Goal: Task Accomplishment & Management: Use online tool/utility

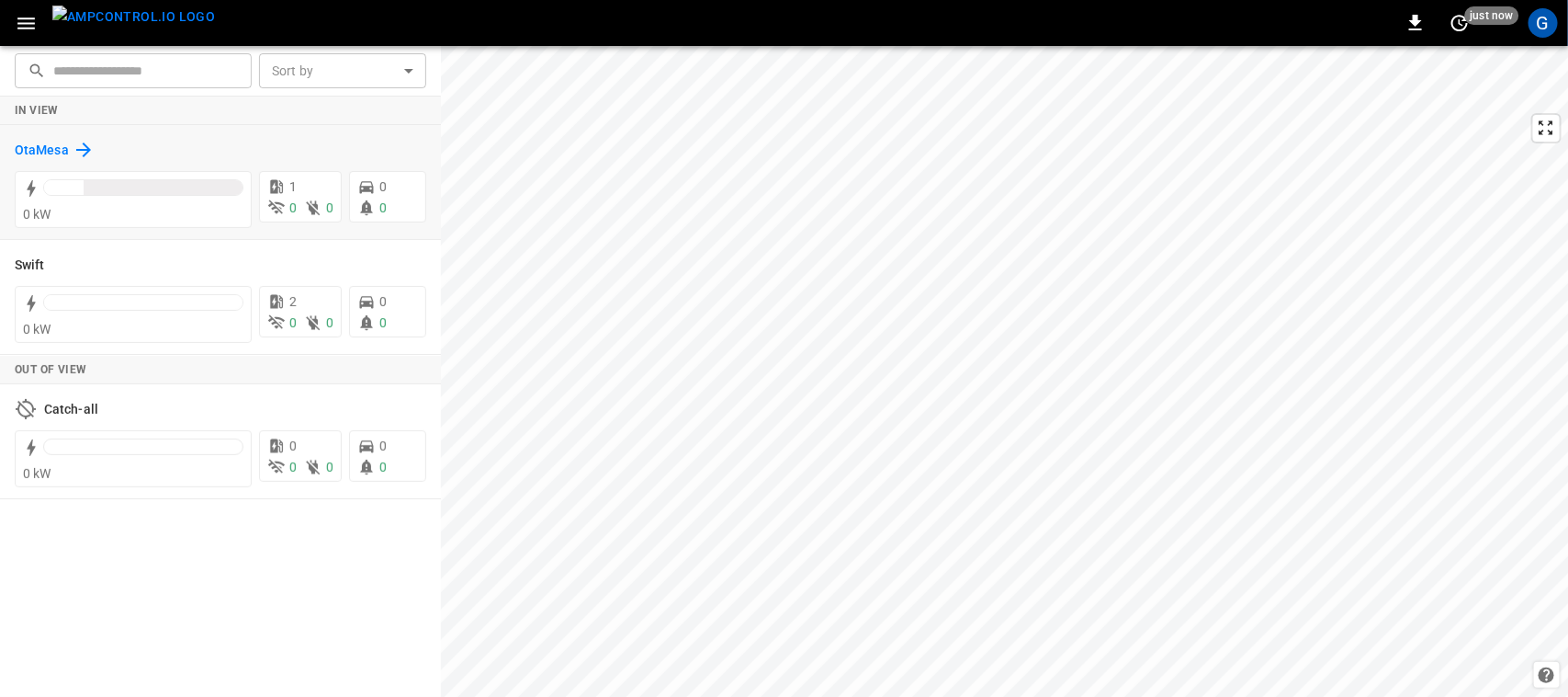
click at [61, 142] on h6 "OtaMesa" at bounding box center [41, 150] width 54 height 20
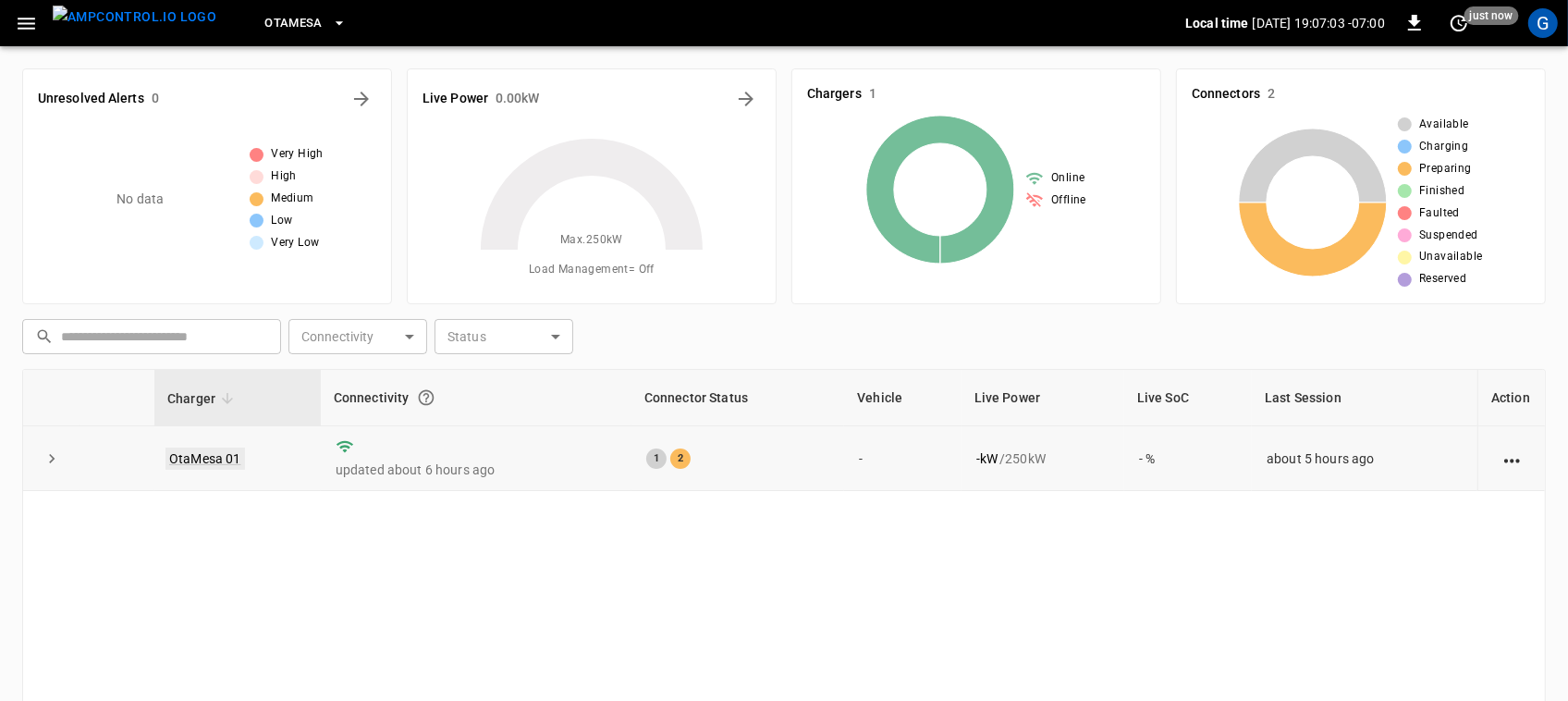
click at [218, 455] on link "OtaMesa 01" at bounding box center [205, 458] width 80 height 22
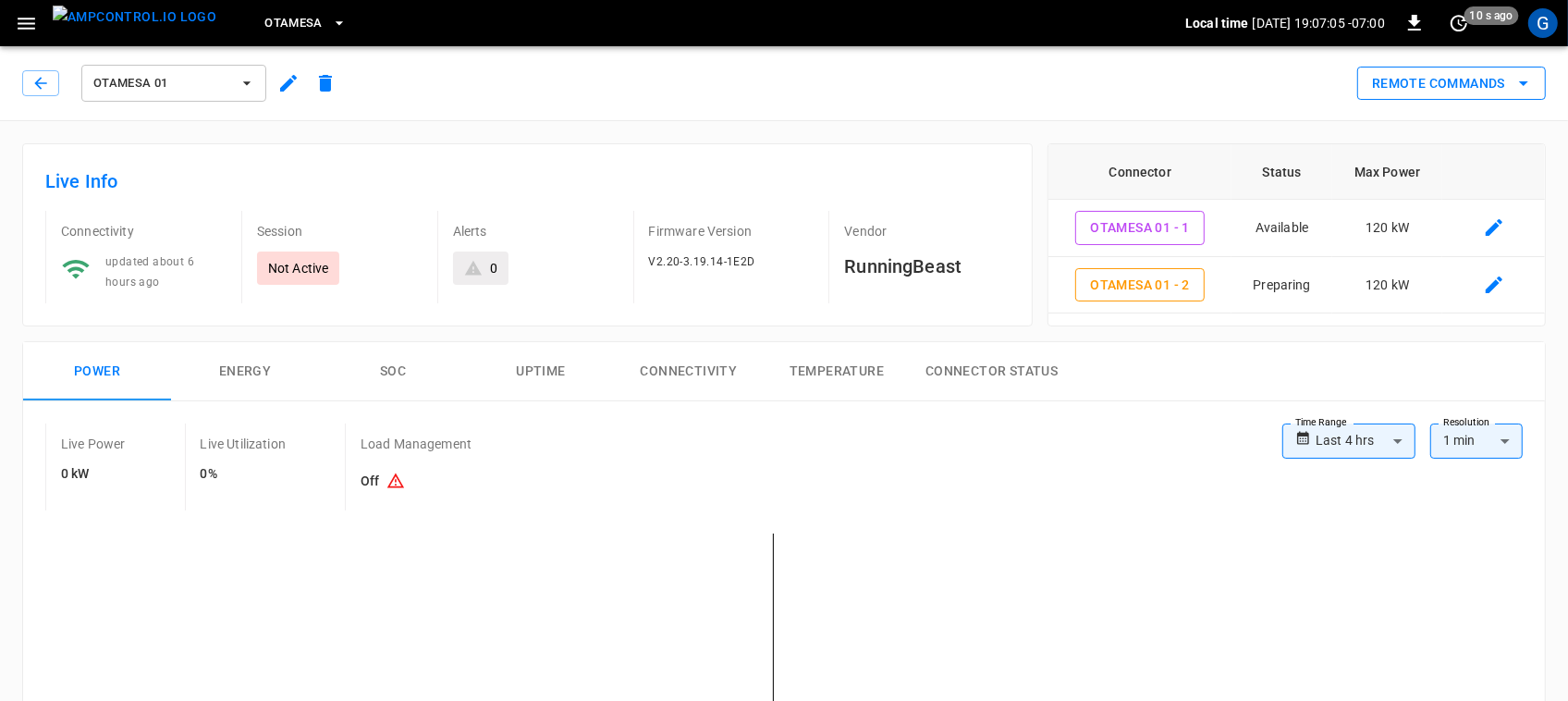
click at [1493, 75] on button "Remote Commands" at bounding box center [1452, 84] width 188 height 35
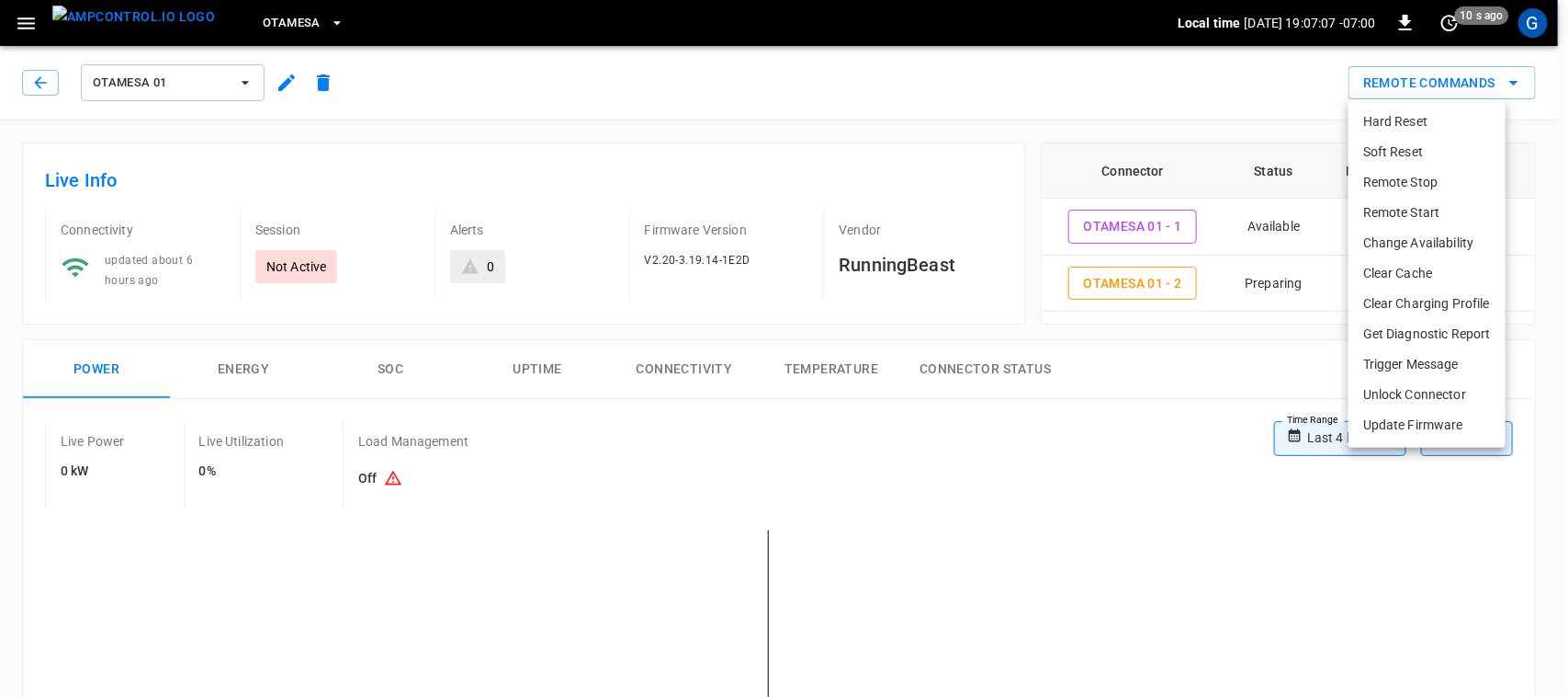
click at [1416, 219] on li "Remote Start" at bounding box center [1427, 213] width 157 height 31
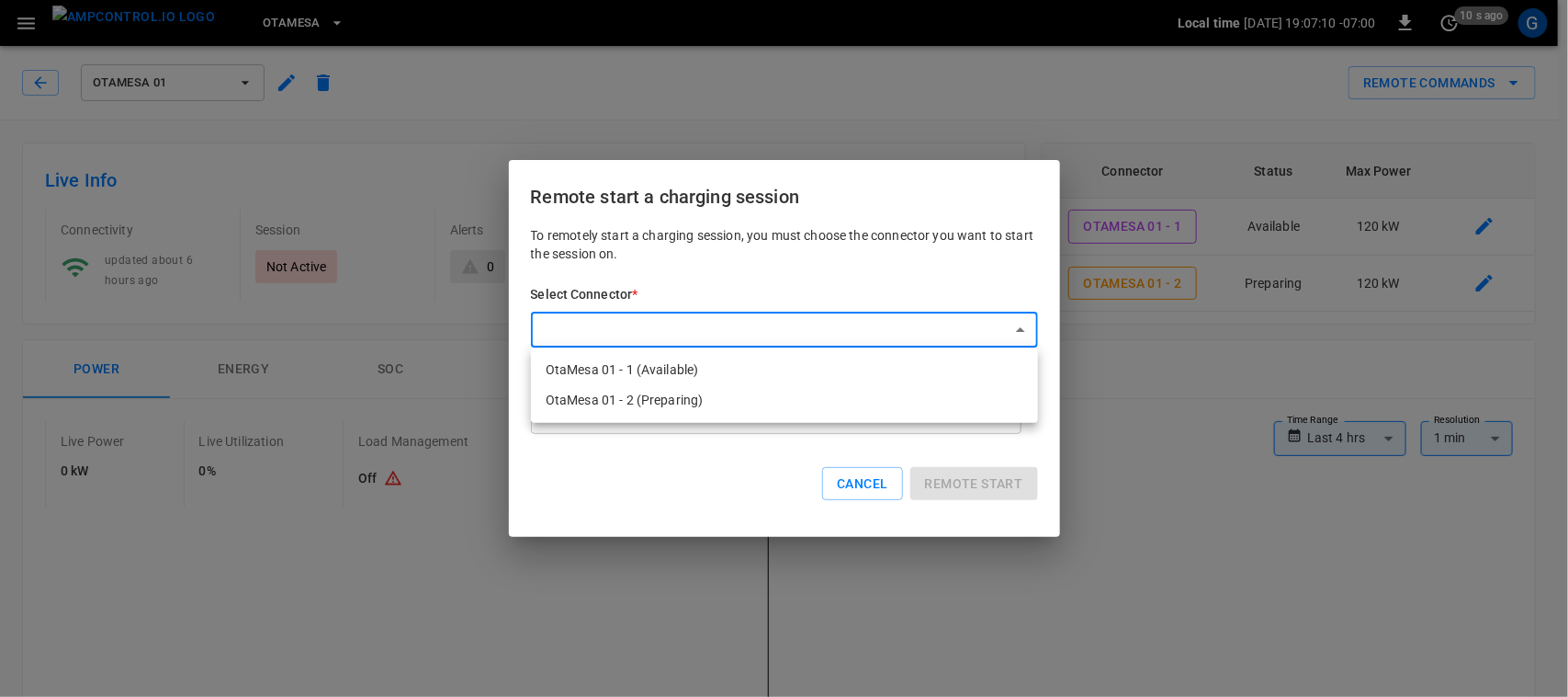
click at [653, 398] on li "OtaMesa 01 - 2 (Preparing)" at bounding box center [784, 400] width 507 height 31
type input "**********"
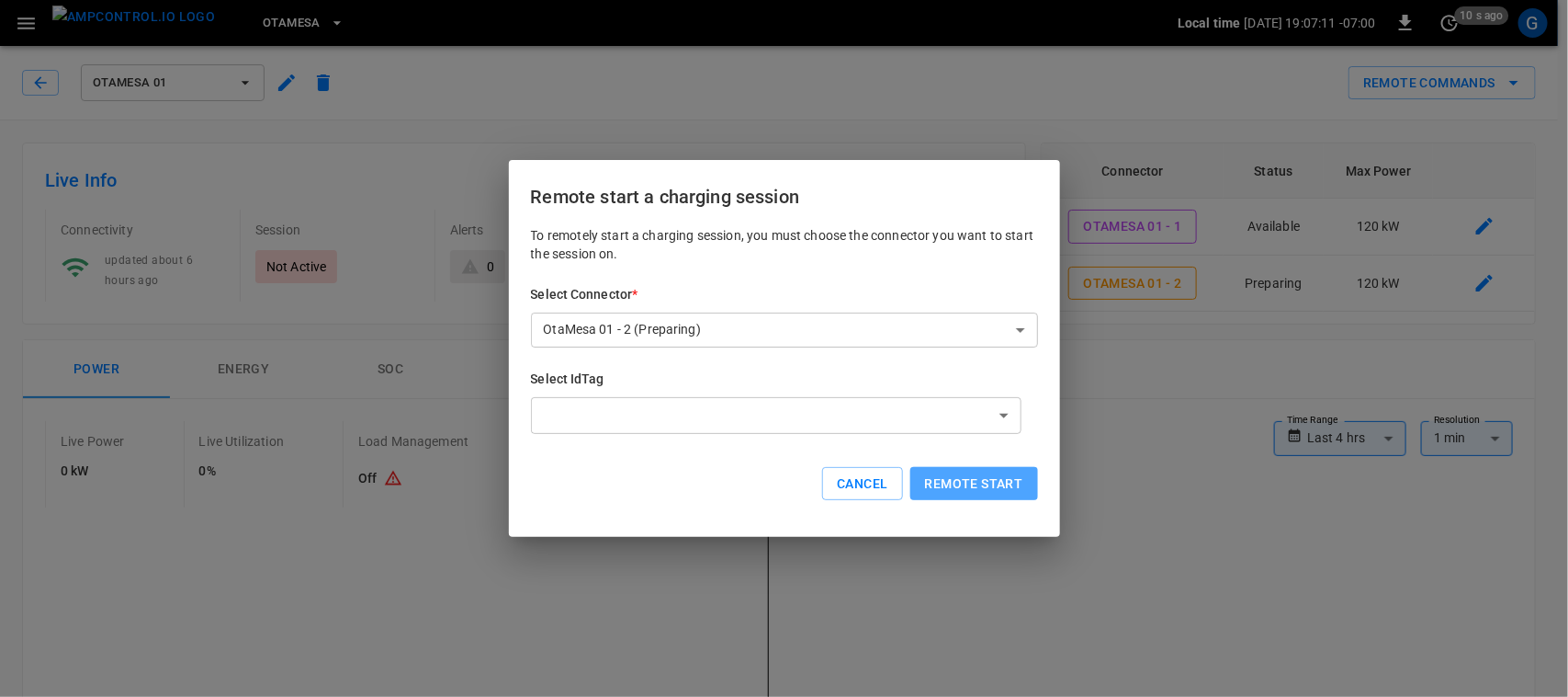
click at [993, 478] on button "Remote start" at bounding box center [974, 484] width 128 height 34
